Goal: Transaction & Acquisition: Purchase product/service

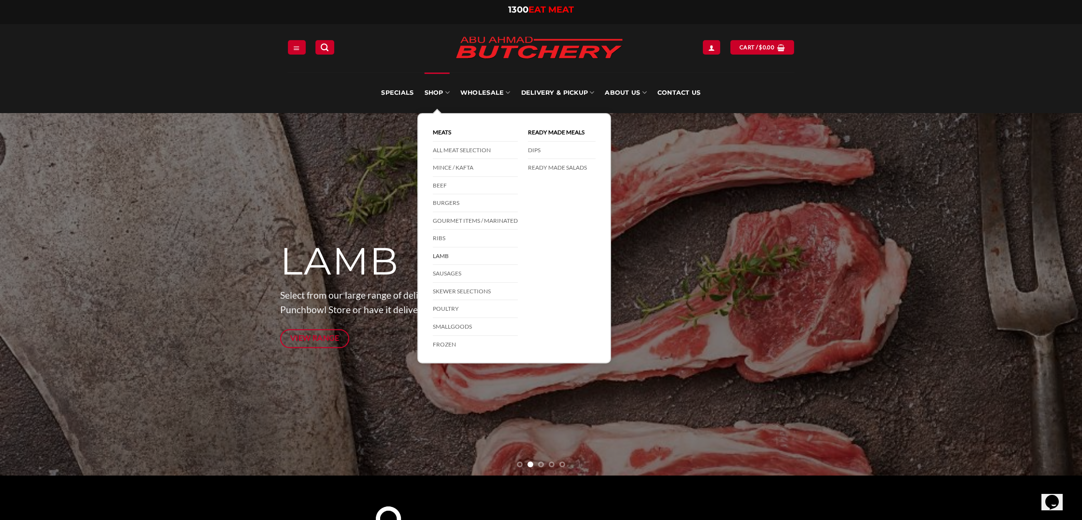
click at [443, 255] on link "Lamb" at bounding box center [475, 256] width 85 height 18
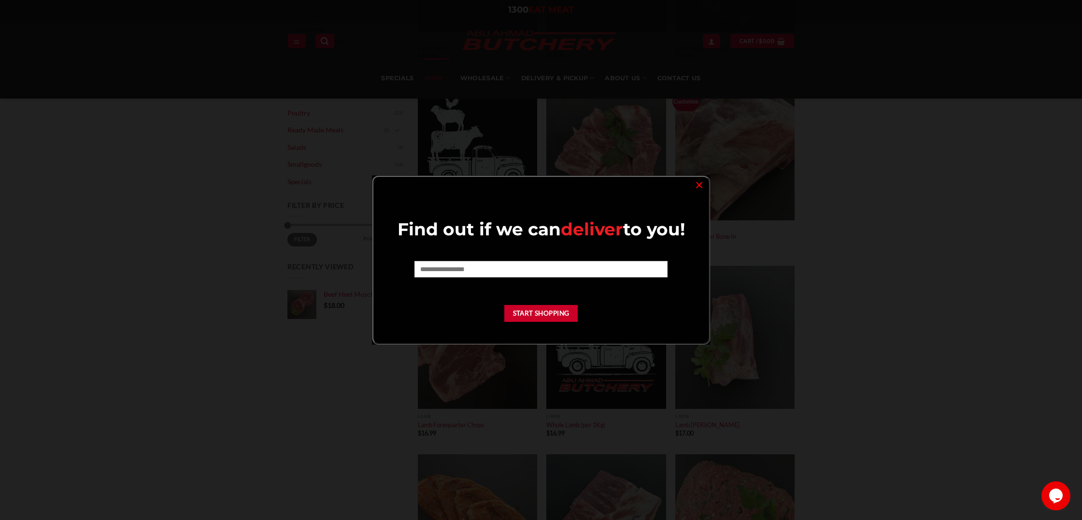
scroll to position [271, 0]
drag, startPoint x: 701, startPoint y: 182, endPoint x: 789, endPoint y: 244, distance: 107.5
click at [701, 182] on link "×" at bounding box center [699, 184] width 14 height 13
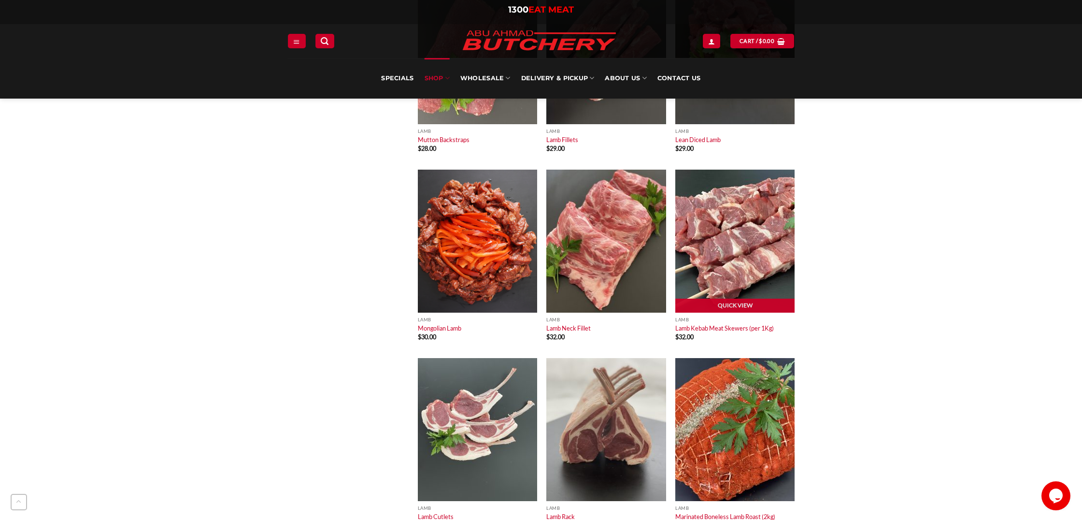
scroll to position [1305, 0]
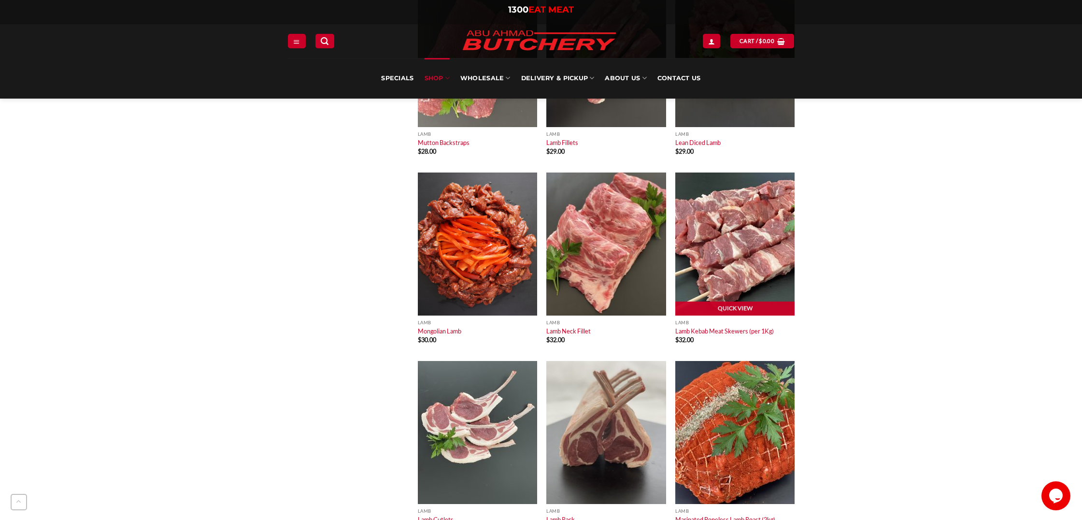
drag, startPoint x: 721, startPoint y: 225, endPoint x: 723, endPoint y: 231, distance: 6.9
click at [721, 225] on img at bounding box center [734, 243] width 119 height 143
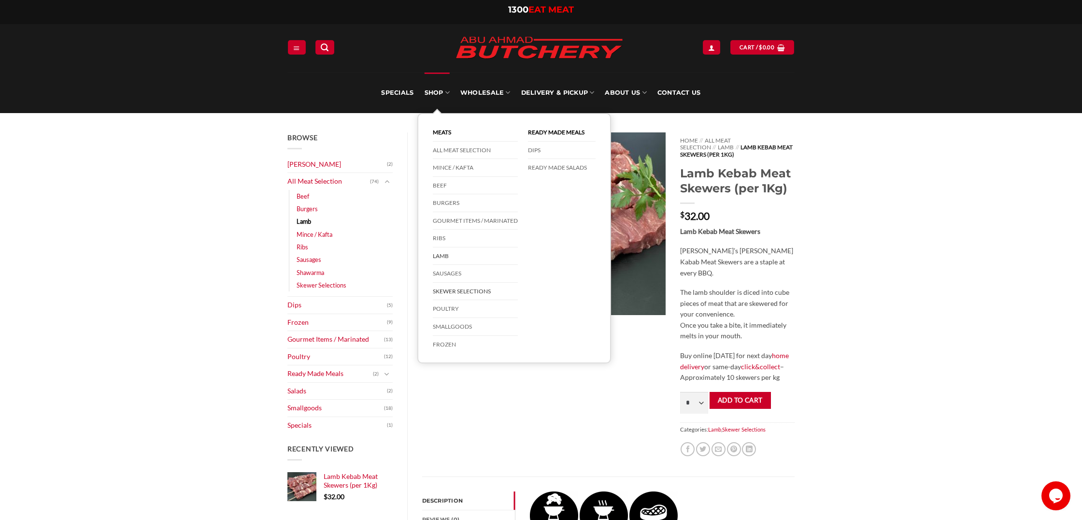
click at [450, 256] on link "Lamb" at bounding box center [475, 256] width 85 height 18
